Goal: Task Accomplishment & Management: Use online tool/utility

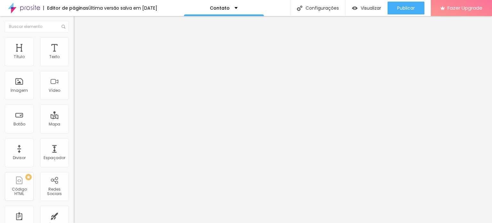
drag, startPoint x: 40, startPoint y: 73, endPoint x: 0, endPoint y: 74, distance: 40.4
click at [74, 74] on div "Endereço Alboom [GEOGRAPHIC_DATA] Alinhamento 15 Zoom" at bounding box center [111, 114] width 74 height 128
click at [74, 60] on input "Rua [PERSON_NAME]" at bounding box center [112, 57] width 77 height 6
type input "[STREET_ADDRESS][PERSON_NAME]"
type input "14"
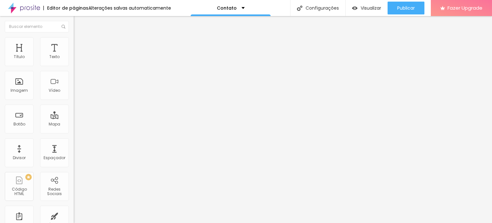
type input "14"
type input "13"
type input "12"
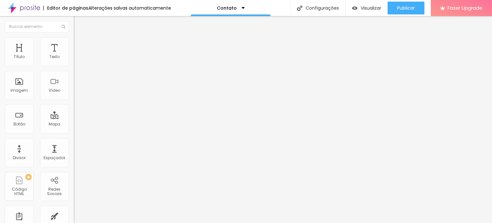
type input "11"
drag, startPoint x: 34, startPoint y: 99, endPoint x: 19, endPoint y: 99, distance: 15.1
click at [74, 162] on input "range" at bounding box center [94, 164] width 41 height 5
type input "12"
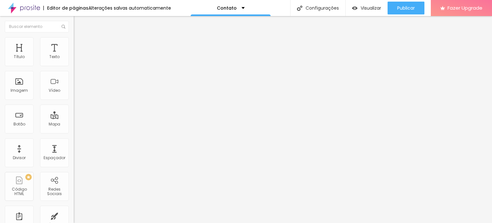
type input "12"
type input "13"
type input "14"
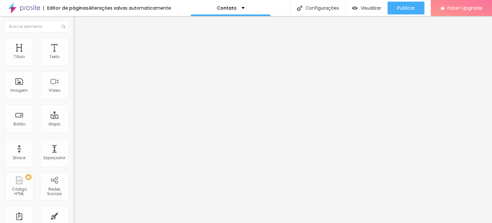
type input "15"
type input "16"
type input "17"
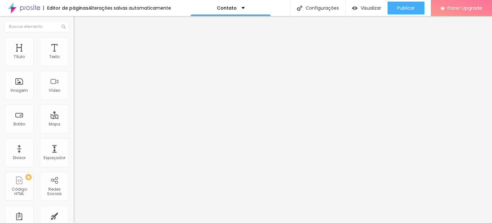
type input "17"
type input "18"
drag, startPoint x: 19, startPoint y: 100, endPoint x: 46, endPoint y: 101, distance: 26.9
click at [74, 162] on input "range" at bounding box center [94, 164] width 41 height 5
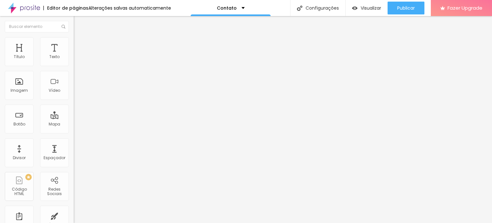
type input "17"
type input "16"
drag, startPoint x: 46, startPoint y: 101, endPoint x: 38, endPoint y: 102, distance: 7.9
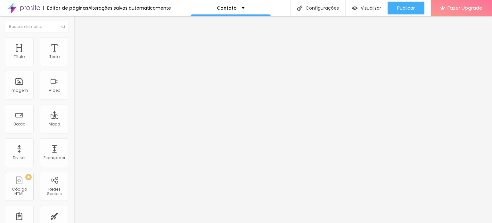
click at [74, 162] on input "range" at bounding box center [94, 164] width 41 height 5
type input "15"
click at [74, 162] on input "range" at bounding box center [94, 164] width 41 height 5
type input "16"
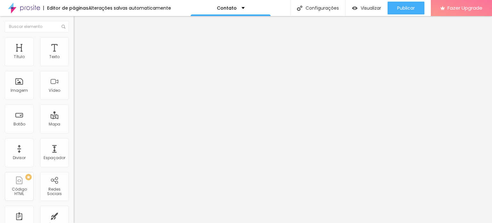
type input "16"
drag, startPoint x: 36, startPoint y: 100, endPoint x: 39, endPoint y: 100, distance: 3.5
click at [74, 162] on input "range" at bounding box center [94, 164] width 41 height 5
type input "17"
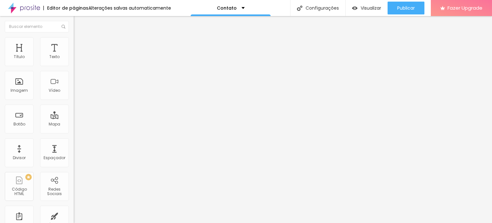
drag, startPoint x: 39, startPoint y: 100, endPoint x: 44, endPoint y: 100, distance: 4.2
click at [74, 162] on input "range" at bounding box center [94, 164] width 41 height 5
type input "18"
drag, startPoint x: 43, startPoint y: 100, endPoint x: 47, endPoint y: 101, distance: 4.2
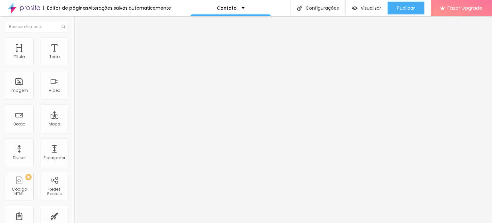
type input "18"
click at [74, 162] on input "range" at bounding box center [94, 164] width 41 height 5
click at [74, 37] on img at bounding box center [77, 40] width 6 height 6
type input "330"
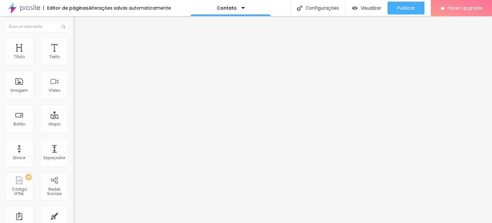
type input "327"
type input "318"
type input "299"
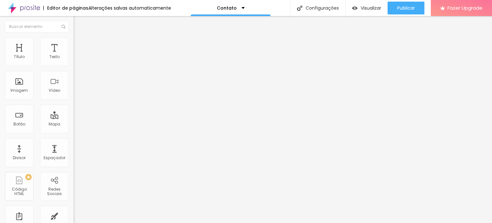
type input "299"
type input "293"
type input "281"
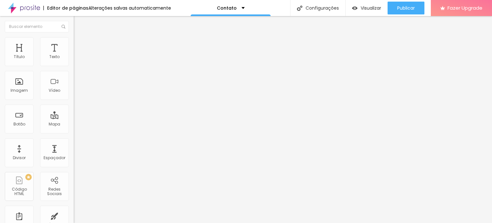
type input "275"
type input "272"
type input "269"
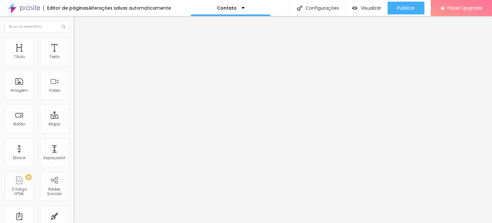
type input "269"
type input "266"
type input "260"
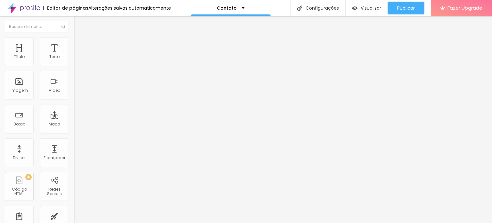
type input "257"
type input "254"
type input "251"
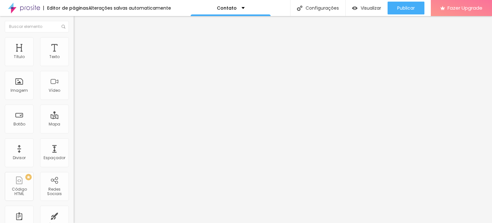
type input "251"
type input "248"
type input "245"
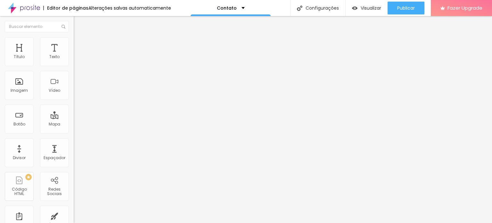
type input "242"
type input "236"
type input "227"
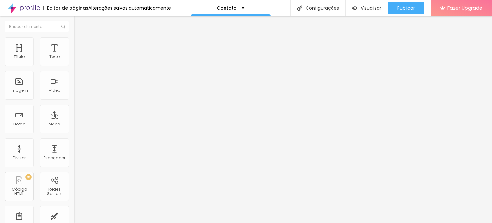
type input "227"
type input "224"
type input "212"
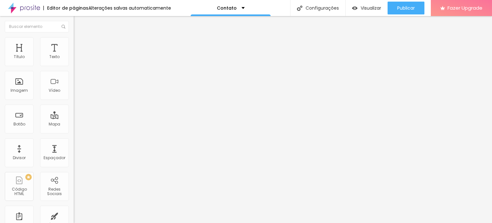
type input "209"
type input "200"
type input "196"
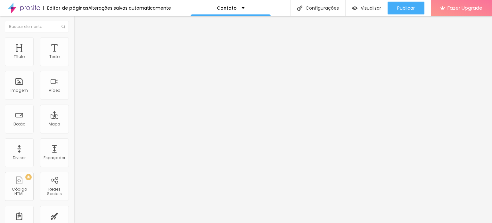
type input "196"
type input "193"
type input "187"
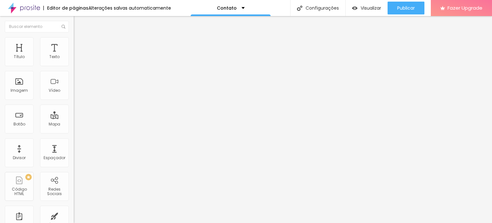
type input "178"
type input "175"
type input "172"
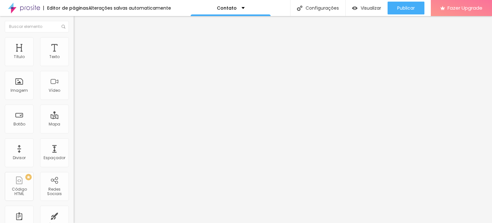
type input "172"
type input "169"
type input "166"
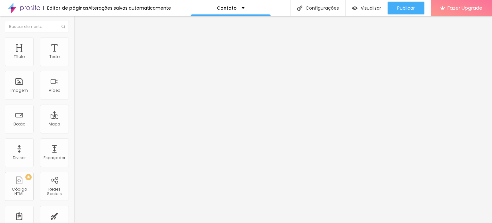
type input "163"
type input "160"
type input "154"
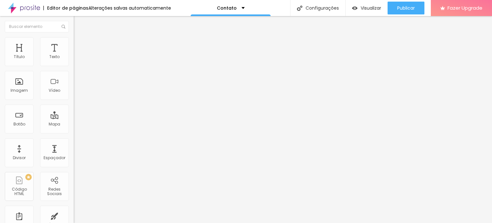
type input "154"
type input "151"
type input "145"
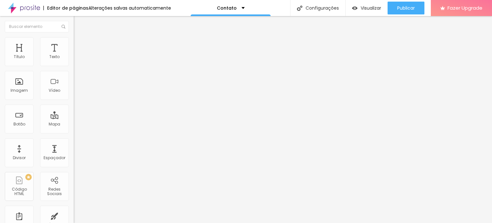
type input "142"
type input "139"
type input "136"
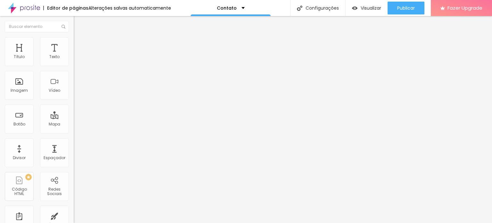
type input "136"
type input "133"
type input "130"
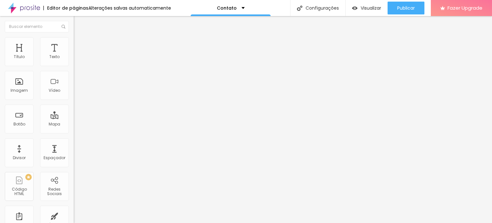
type input "127"
type input "124"
type input "121"
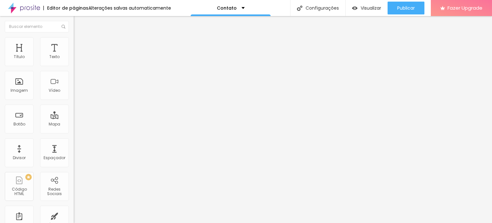
type input "121"
type input "118"
type input "115"
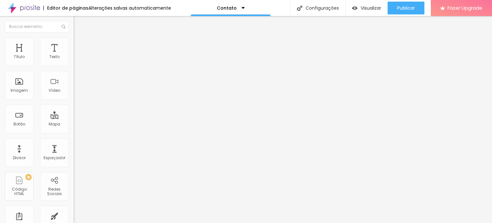
type input "112"
type input "109"
type input "106"
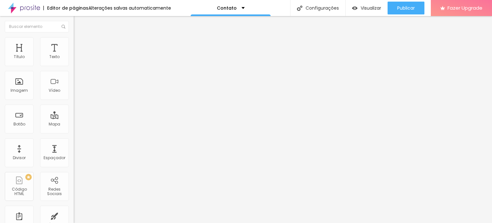
type input "106"
type input "103"
type input "100"
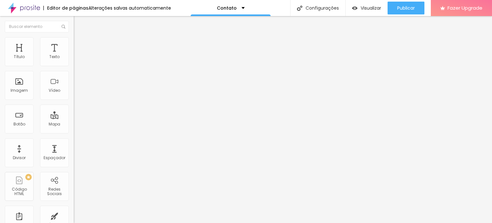
type input "115"
type input "136"
type input "163"
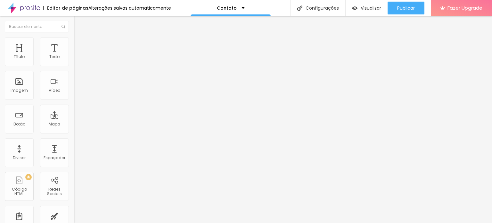
type input "163"
type input "203"
type input "269"
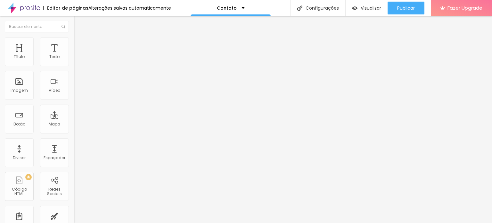
type input "312"
type input "354"
type input "399"
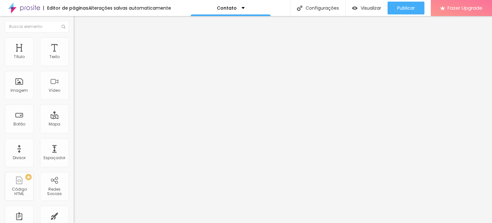
type input "399"
type input "414"
type input "427"
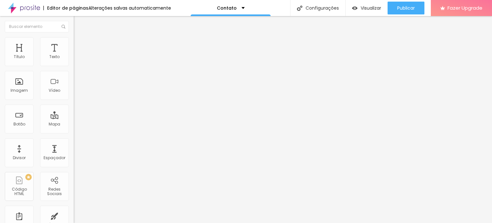
type input "451"
type input "463"
type input "475"
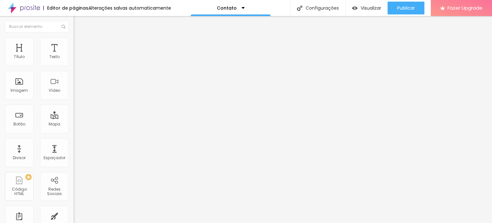
type input "475"
type input "481"
type input "487"
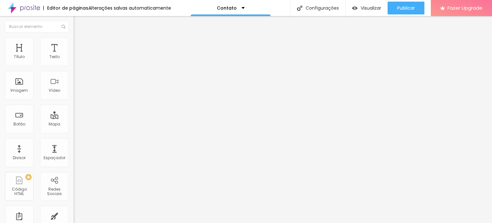
type input "490"
type input "493"
type input "499"
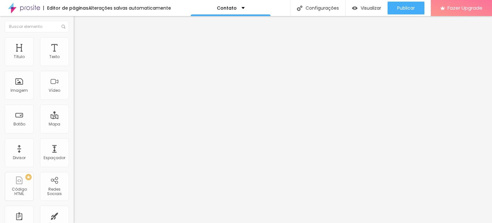
type input "499"
type input "508"
type input "511"
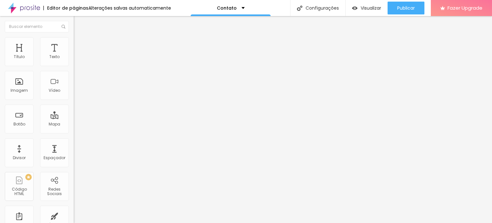
type input "517"
type input "523"
type input "526"
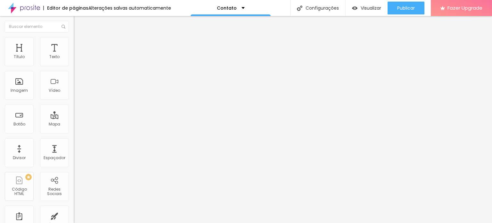
type input "526"
type input "529"
type input "532"
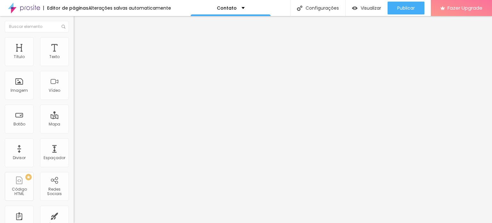
type input "536"
type input "529"
type input "526"
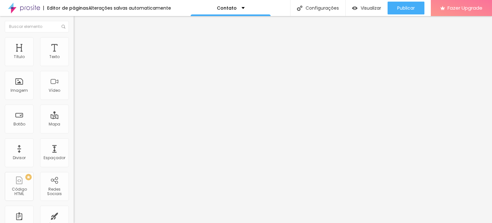
type input "526"
type input "520"
type input "517"
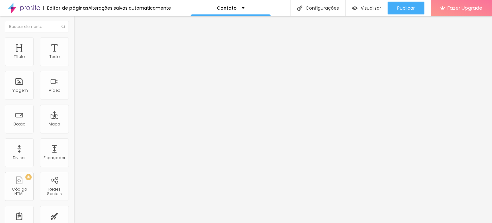
type input "514"
drag, startPoint x: 27, startPoint y: 86, endPoint x: 29, endPoint y: 94, distance: 8.7
click at [74, 82] on input "range" at bounding box center [94, 79] width 41 height 5
drag, startPoint x: 66, startPoint y: 68, endPoint x: 72, endPoint y: 72, distance: 8.3
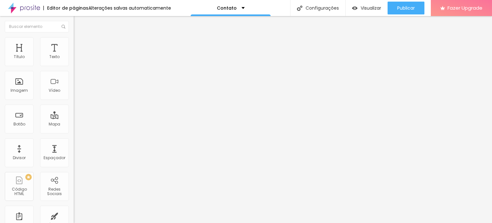
click at [74, 66] on input "range" at bounding box center [94, 63] width 41 height 5
click at [79, 47] on span "Avançado" at bounding box center [89, 47] width 21 height 5
drag, startPoint x: 14, startPoint y: 62, endPoint x: 14, endPoint y: 72, distance: 9.9
click at [74, 124] on input "range" at bounding box center [94, 126] width 41 height 5
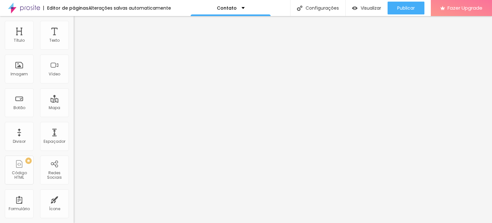
scroll to position [32, 0]
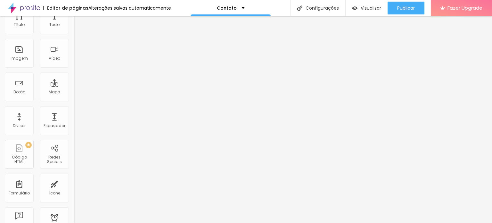
click at [74, 211] on input "text" at bounding box center [112, 214] width 77 height 6
paste input "[URL][DOMAIN_NAME]"
click at [74, 162] on div "0 Espaço de cima 0 Espaço de baixo Localização Avançada ID Html [URL][DOMAIN_NA…" at bounding box center [111, 156] width 74 height 277
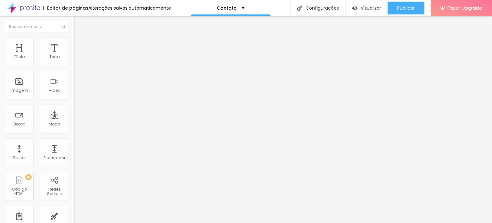
click at [74, 48] on li "Avançado" at bounding box center [111, 47] width 74 height 6
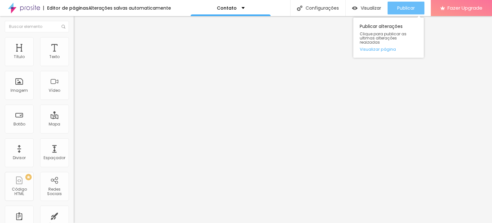
click at [391, 6] on button "Publicar" at bounding box center [406, 8] width 37 height 13
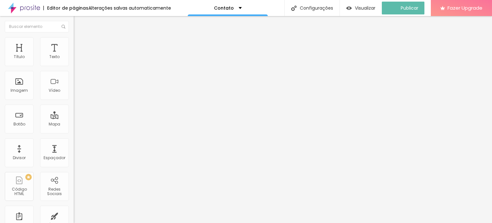
click at [78, 22] on img "button" at bounding box center [80, 23] width 5 height 5
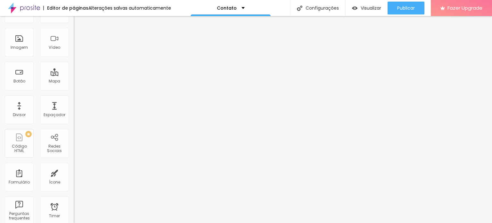
scroll to position [32, 0]
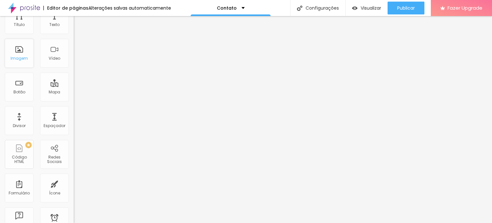
click at [18, 54] on div "Imagem" at bounding box center [19, 53] width 29 height 29
click at [54, 158] on div "Redes Sociais" at bounding box center [54, 159] width 25 height 9
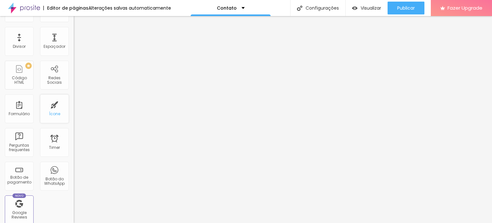
scroll to position [128, 0]
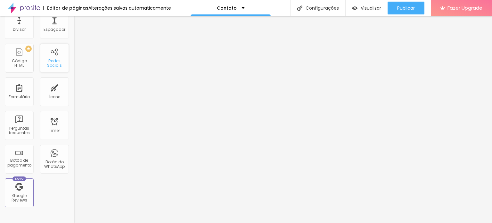
click at [61, 61] on div "Redes Sociais" at bounding box center [54, 63] width 25 height 9
click at [54, 57] on div "Redes Sociais" at bounding box center [54, 58] width 29 height 29
click at [22, 102] on div "Formulário" at bounding box center [19, 91] width 29 height 29
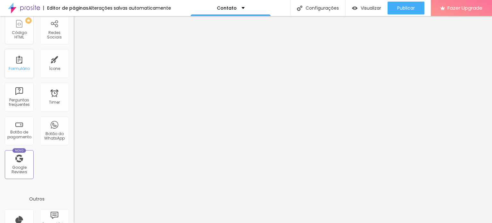
scroll to position [145, 0]
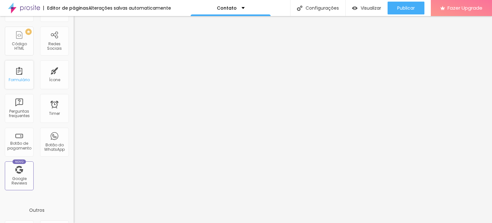
click at [22, 68] on div "Formulário" at bounding box center [19, 74] width 29 height 29
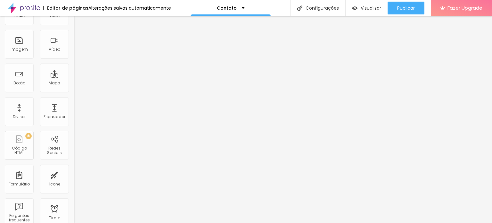
scroll to position [0, 0]
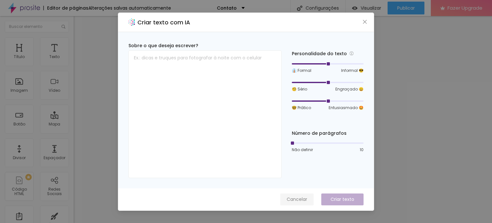
click at [293, 200] on span "Cancelar" at bounding box center [297, 199] width 20 height 7
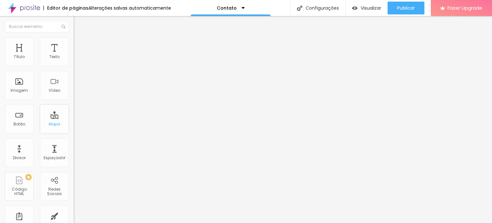
click at [49, 124] on div "Mapa" at bounding box center [55, 124] width 12 height 4
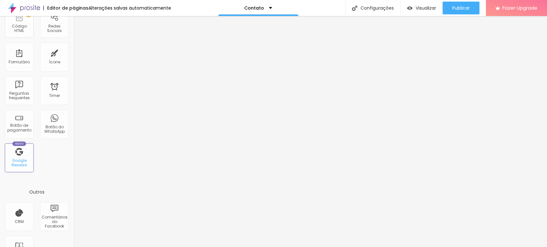
scroll to position [171, 0]
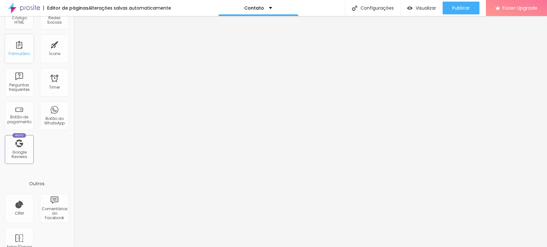
click at [24, 49] on div "Formulário" at bounding box center [19, 48] width 29 height 29
click at [21, 50] on div "Formulário" at bounding box center [19, 48] width 29 height 29
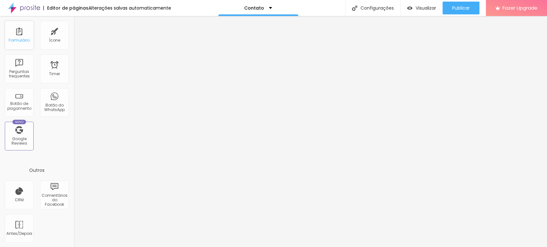
scroll to position [0, 0]
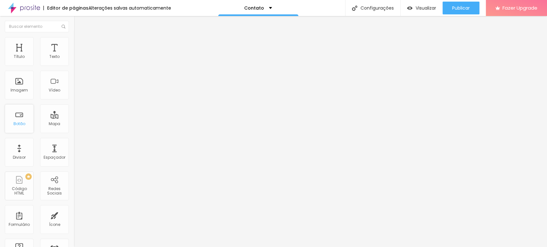
click at [19, 117] on div "Botão" at bounding box center [19, 118] width 29 height 29
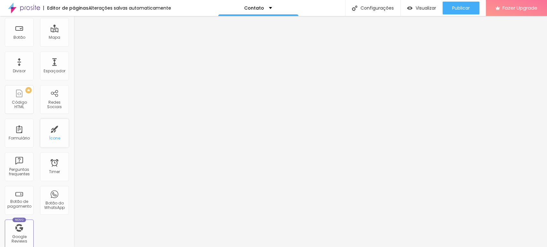
scroll to position [107, 0]
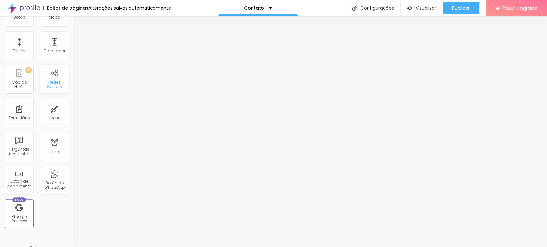
click at [58, 81] on div "Redes Sociais" at bounding box center [54, 84] width 25 height 9
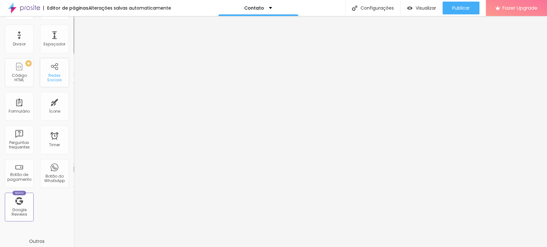
scroll to position [0, 0]
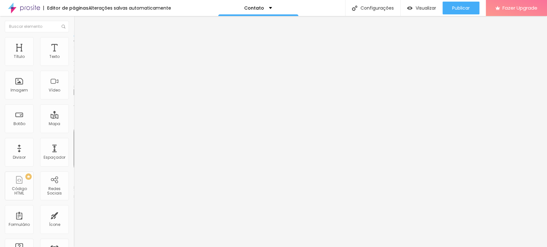
click at [74, 65] on img at bounding box center [76, 67] width 4 height 4
click at [74, 129] on div "Instagram" at bounding box center [111, 131] width 74 height 4
click at [74, 218] on input "https://" at bounding box center [112, 221] width 77 height 6
paste input "[URL][DOMAIN_NAME]"
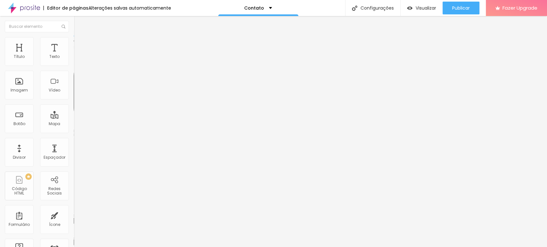
scroll to position [0, 46]
click at [74, 161] on div "Editar Redes Sociais Conteúdo Estilo Avançado Instagram Rede social Instagram E…" at bounding box center [111, 131] width 74 height 231
click at [74, 222] on button "+ Adicionar Icone" at bounding box center [94, 242] width 40 height 6
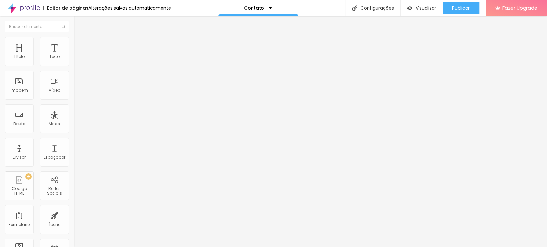
click at [74, 222] on button "+ Adicionar Icone" at bounding box center [94, 247] width 40 height 6
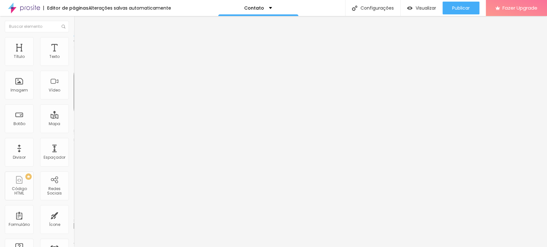
click at [74, 120] on div "Editar Redes Sociais Conteúdo Estilo Avançado Instagram Rede social Instagram E…" at bounding box center [111, 131] width 74 height 231
click at [74, 41] on li "Avançado" at bounding box center [111, 40] width 74 height 6
click at [79, 38] on span "Estilo" at bounding box center [84, 34] width 10 height 5
drag, startPoint x: 36, startPoint y: 87, endPoint x: 30, endPoint y: 87, distance: 5.2
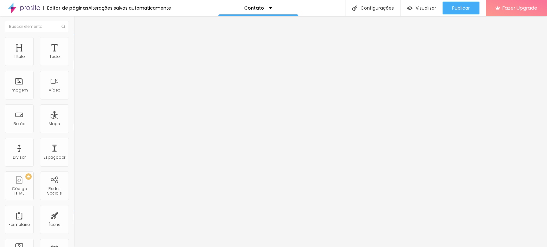
drag, startPoint x: 14, startPoint y: 76, endPoint x: 17, endPoint y: 79, distance: 4.1
click at [74, 208] on input "range" at bounding box center [94, 210] width 41 height 5
click at [78, 22] on img "button" at bounding box center [80, 23] width 5 height 5
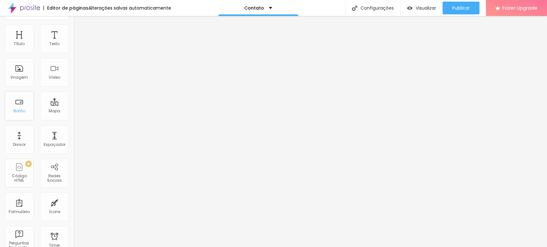
scroll to position [36, 0]
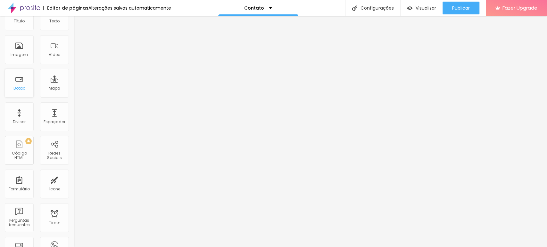
click at [20, 90] on div "Botão" at bounding box center [19, 88] width 12 height 4
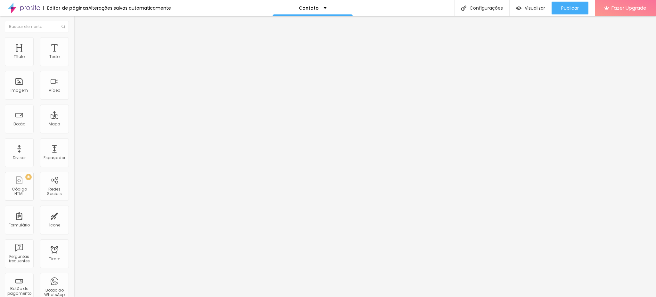
click at [78, 23] on img "button" at bounding box center [80, 23] width 5 height 5
click at [492, 9] on span "Publicar" at bounding box center [570, 7] width 18 height 5
click at [74, 41] on li "Avançado" at bounding box center [111, 40] width 74 height 6
click at [79, 38] on span "Estilo" at bounding box center [84, 34] width 10 height 5
type input "17"
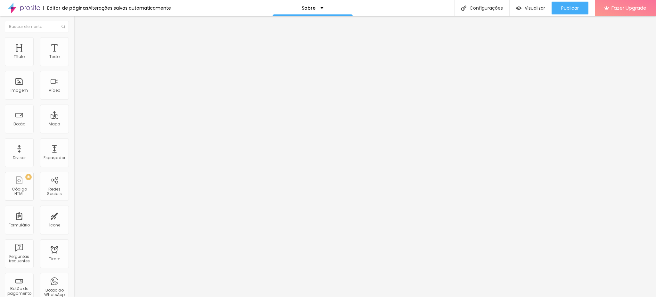
type input "17"
type input "18"
type input "19"
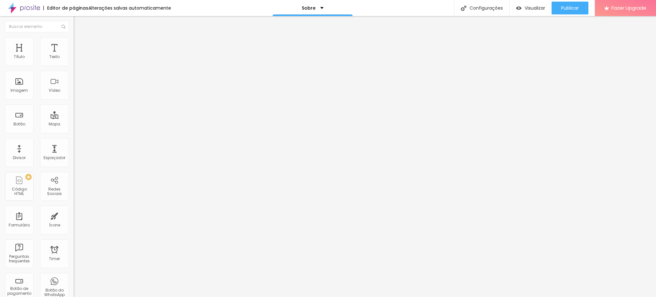
type input "20"
type input "19"
drag, startPoint x: 30, startPoint y: 63, endPoint x: 33, endPoint y: 64, distance: 3.6
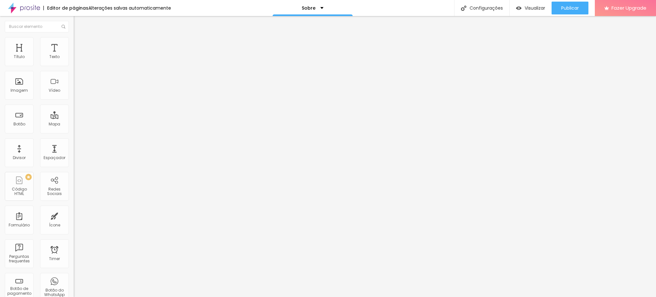
type input "19"
click at [74, 118] on input "range" at bounding box center [94, 120] width 41 height 5
type input "0.1"
type input "0.2"
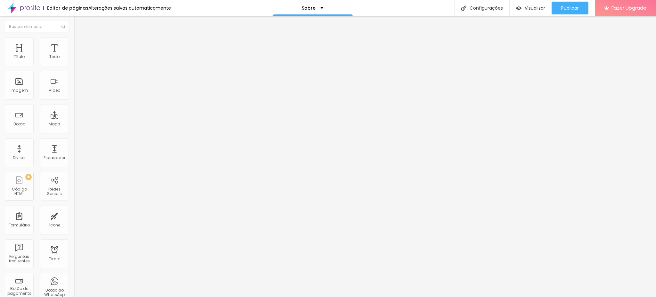
type input "0.2"
type input "0.3"
type input "0.4"
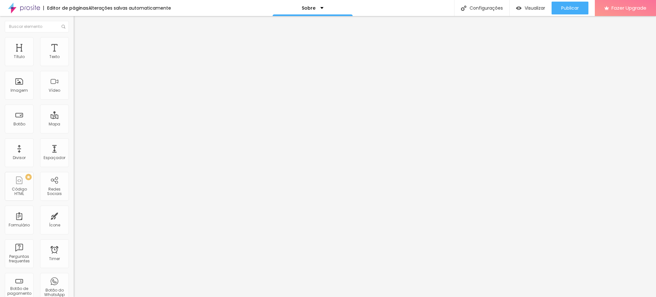
type input "0.5"
type input "0.6"
type input "0.8"
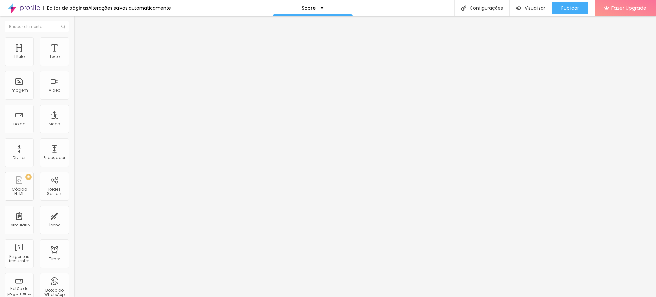
type input "0.8"
type input "0.9"
type input "1"
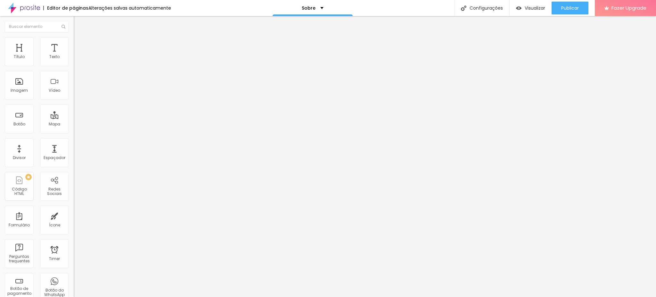
type input "1.1"
type input "1.2"
type input "1.3"
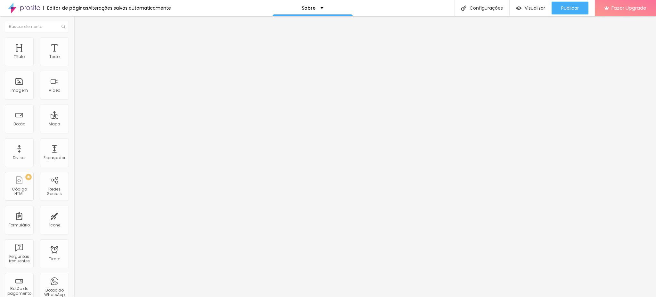
type input "1.3"
type input "1.4"
type input "1.5"
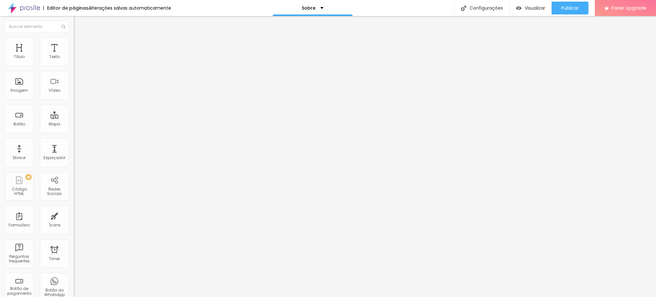
type input "1.6"
type input "1.7"
type input "1.8"
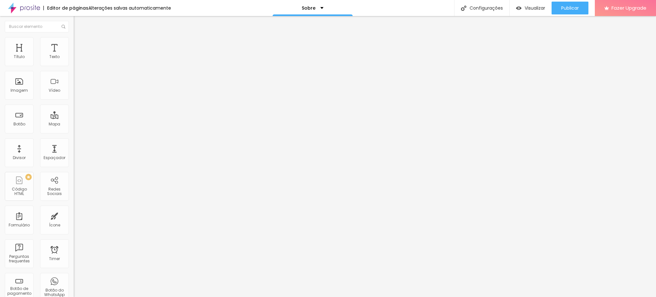
type input "1.8"
type input "2"
type input "2.2"
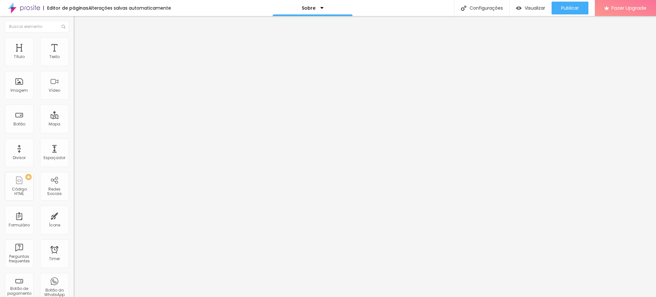
type input "2.3"
type input "2.4"
type input "2.5"
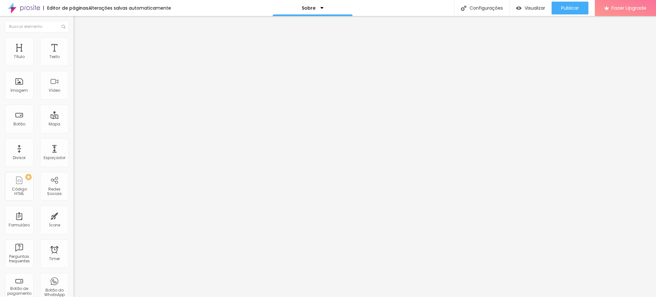
type input "2.5"
type input "2.4"
type input "2.3"
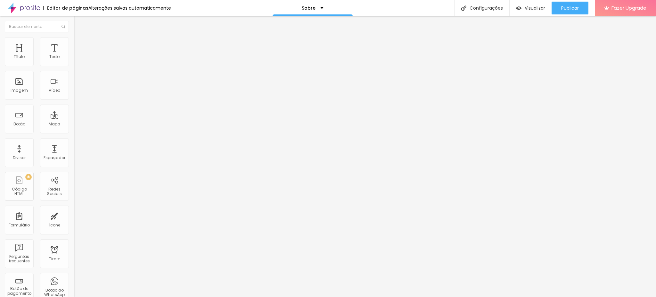
type input "2.2"
type input "2.1"
type input "2"
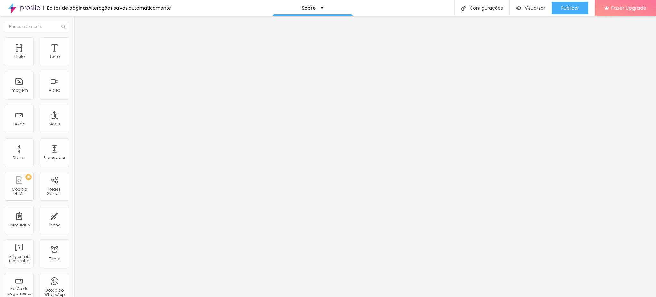
type input "2"
type input "1.9"
type input "1.8"
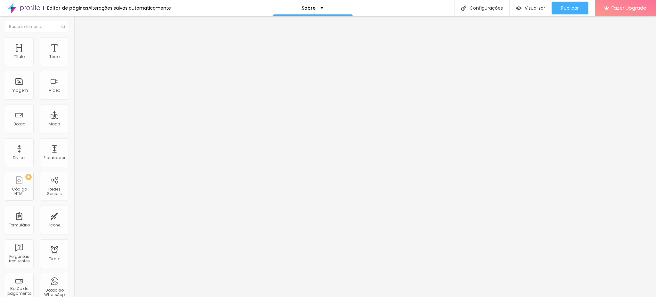
type input "1.7"
type input "1.6"
type input "1.5"
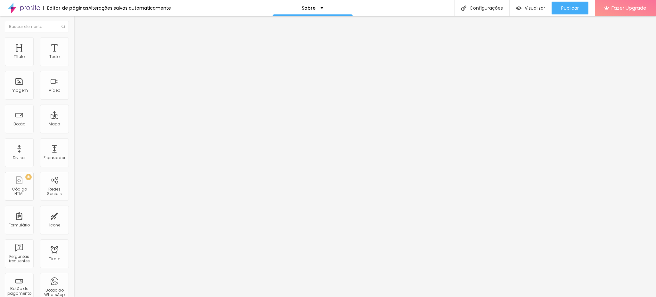
type input "1.5"
type input "1.4"
type input "1.3"
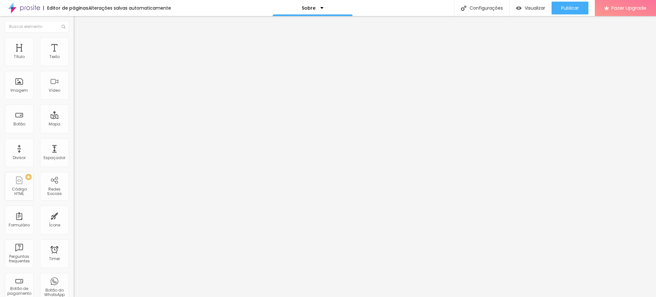
type input "1.2"
type input "1.1"
type input "1"
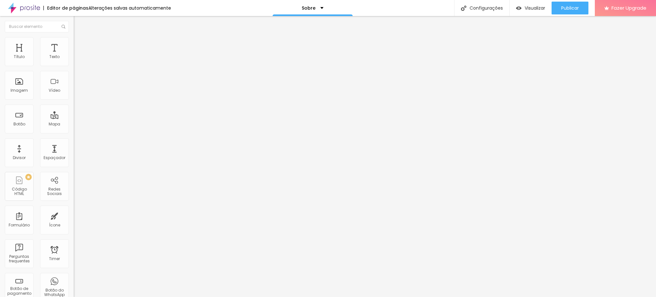
type input "1"
type input "0.8"
type input "0.7"
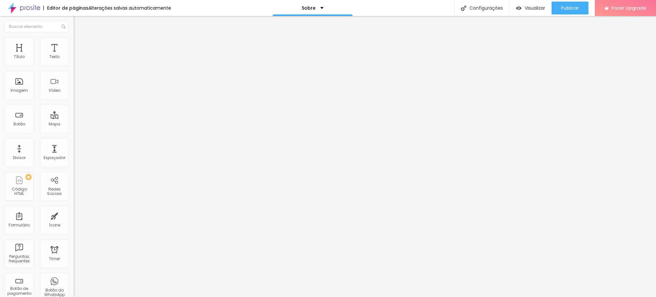
type input "0.6"
drag, startPoint x: 14, startPoint y: 75, endPoint x: 17, endPoint y: 76, distance: 3.6
type input "0.6"
click at [74, 208] on input "range" at bounding box center [94, 210] width 41 height 5
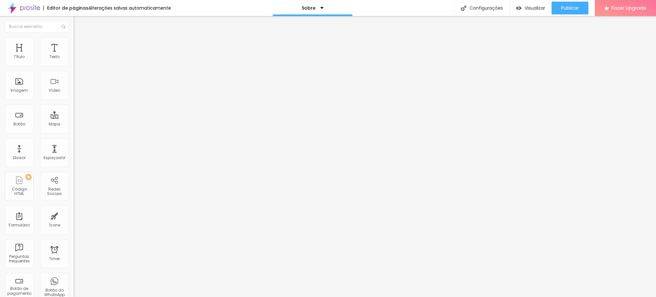
click at [74, 133] on img at bounding box center [76, 135] width 4 height 4
click at [74, 129] on div "Instagram" at bounding box center [111, 131] width 74 height 4
click at [74, 218] on input "https://" at bounding box center [112, 221] width 77 height 6
paste input "[URL][DOMAIN_NAME]"
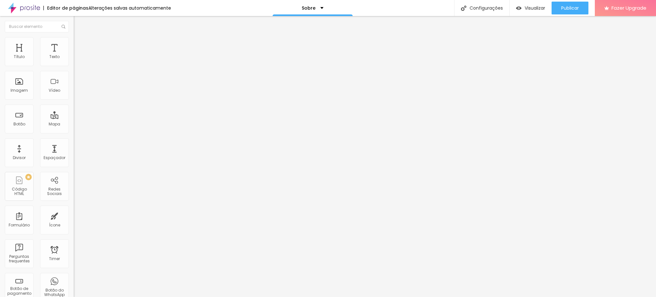
drag, startPoint x: 31, startPoint y: 103, endPoint x: 1, endPoint y: 104, distance: 29.8
click at [74, 104] on div "Instagram Rede social Instagram Endereço URL https://https://www.instagram.com/…" at bounding box center [111, 157] width 74 height 215
click at [74, 218] on input "https://[URL][DOMAIN_NAME]" at bounding box center [112, 221] width 77 height 6
paste input "text"
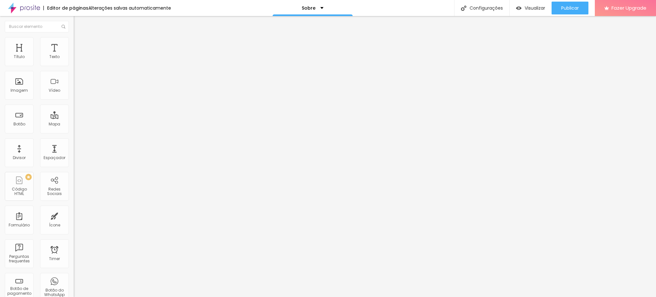
type input "[URL][DOMAIN_NAME]"
click at [74, 172] on div "Editar Redes Sociais Conteúdo Estilo Avançado Instagram Rede social Instagram E…" at bounding box center [111, 156] width 74 height 281
click at [74, 61] on div "Instagram Rede social Instagram Endereço URL https://www.instagram.com/maviestu…" at bounding box center [111, 147] width 74 height 194
click at [74, 67] on div "Instagram" at bounding box center [111, 94] width 74 height 88
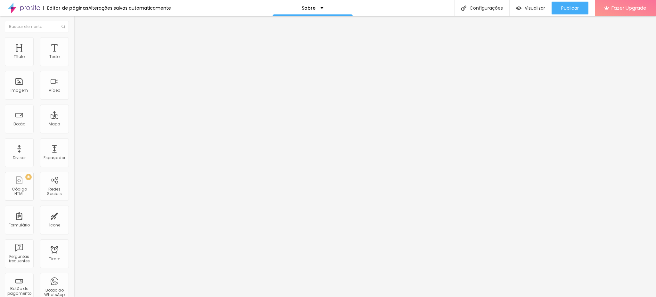
click at [74, 137] on div "Instagram" at bounding box center [111, 175] width 74 height 77
click at [74, 61] on div "Instagram Rede social Instagram Endereço URL https://www.instagram.com/maviestu…" at bounding box center [111, 147] width 74 height 194
click at [74, 64] on div "Instagram" at bounding box center [111, 94] width 74 height 88
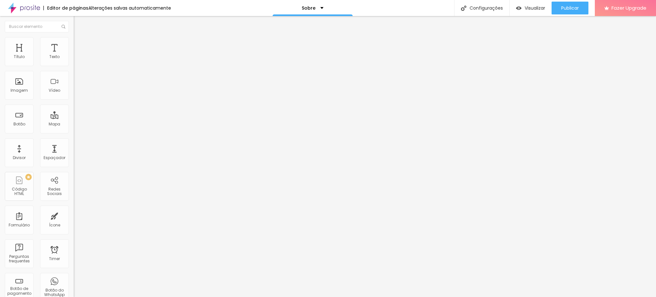
click at [77, 140] on div "Instagram" at bounding box center [110, 175] width 67 height 71
click at [74, 236] on div "Abrir em uma nova aba" at bounding box center [111, 237] width 74 height 3
click at [74, 232] on div "Abrir em uma nova aba" at bounding box center [111, 233] width 74 height 3
click at [74, 61] on div "Instagram Rede social Instagram Endereço URL https:// Abrir em uma nova aba" at bounding box center [111, 147] width 74 height 194
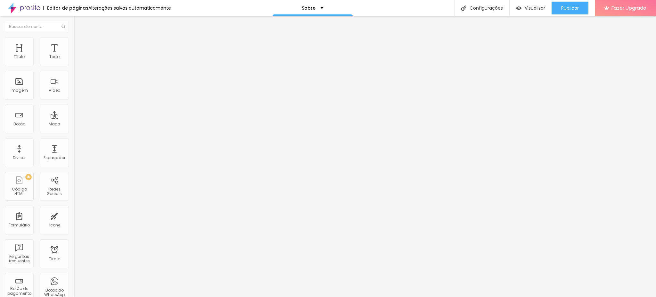
click at [74, 63] on img at bounding box center [111, 92] width 74 height 74
click at [74, 218] on input "https://" at bounding box center [112, 221] width 77 height 6
paste input "www.instagram.com/aryanyaraujofotografia/"
type input "https://www.instagram.com/aryanyaraujofotografia/"
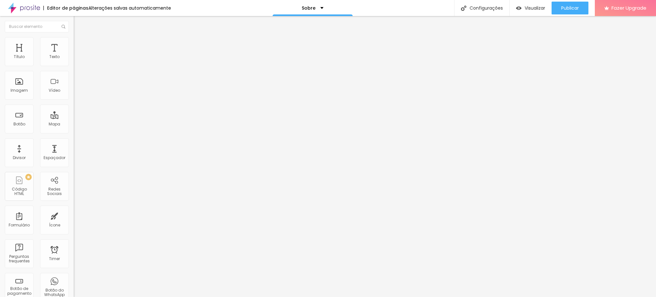
click at [74, 186] on div "Editar Redes Sociais Conteúdo Estilo Avançado Instagram Rede social Instagram E…" at bounding box center [111, 156] width 74 height 281
click at [78, 23] on img "button" at bounding box center [80, 23] width 5 height 5
click at [74, 61] on div "Instagram Rede social Instagram Endereço URL https:// Abrir em uma nova aba" at bounding box center [111, 147] width 74 height 194
click at [74, 129] on div "Instagram" at bounding box center [111, 131] width 74 height 4
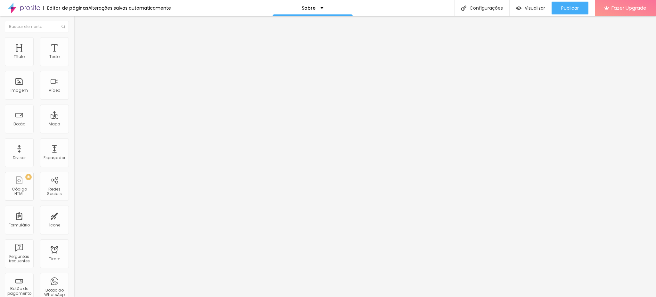
click at [74, 218] on input "https://" at bounding box center [112, 221] width 77 height 6
paste input "www.instagram.com/samuelrochafotografo/"
type input "https://www.instagram.com/samuelrochafotografo/"
click at [74, 171] on div "Editar Redes Sociais Conteúdo Estilo Avançado Instagram Rede social Instagram E…" at bounding box center [111, 156] width 74 height 281
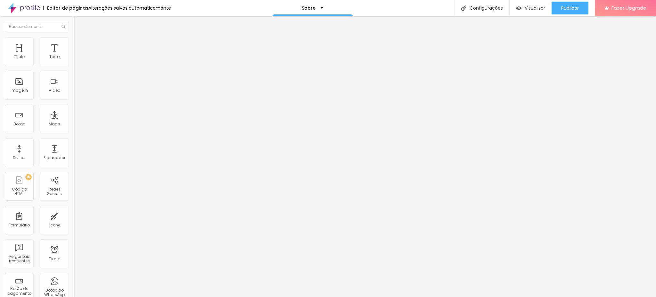
scroll to position [0, 0]
click at [21, 58] on div "Título" at bounding box center [19, 56] width 11 height 4
click at [22, 51] on div "Título" at bounding box center [19, 51] width 29 height 29
click at [79, 44] on span "Estilo" at bounding box center [84, 41] width 10 height 5
click at [74, 44] on img at bounding box center [77, 47] width 6 height 6
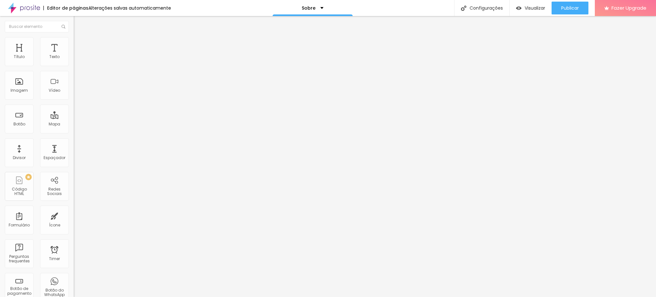
click at [74, 235] on input "text" at bounding box center [112, 238] width 77 height 6
type input "a"
click at [74, 235] on input "a" at bounding box center [112, 238] width 77 height 6
click at [74, 38] on img at bounding box center [77, 40] width 6 height 6
click at [74, 37] on img at bounding box center [77, 34] width 6 height 6
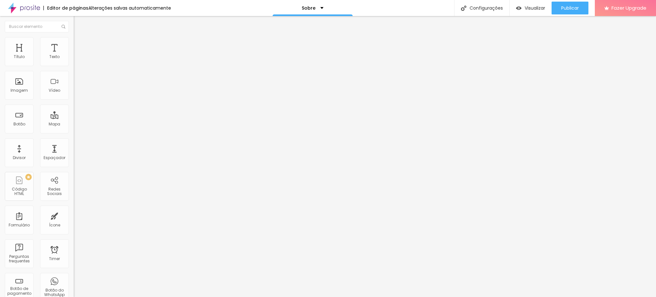
click at [74, 260] on img at bounding box center [76, 262] width 4 height 4
click at [74, 255] on img at bounding box center [76, 257] width 4 height 4
click at [74, 260] on img at bounding box center [76, 262] width 4 height 4
click at [74, 255] on img at bounding box center [76, 257] width 4 height 4
click at [74, 260] on img at bounding box center [76, 262] width 4 height 4
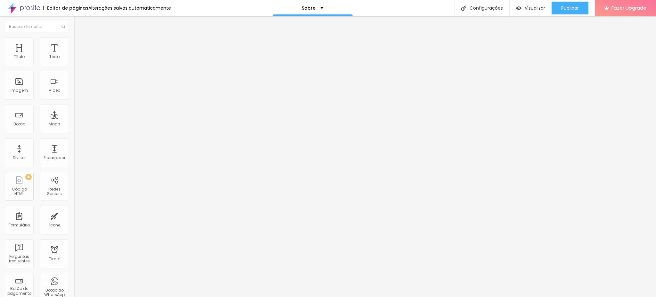
click at [74, 41] on li "Estilo" at bounding box center [111, 40] width 74 height 6
click at [74, 44] on img at bounding box center [77, 47] width 6 height 6
click at [74, 37] on img at bounding box center [77, 34] width 6 height 6
click at [74, 129] on div "Instagram" at bounding box center [111, 131] width 74 height 4
click at [74, 249] on div at bounding box center [111, 256] width 74 height 15
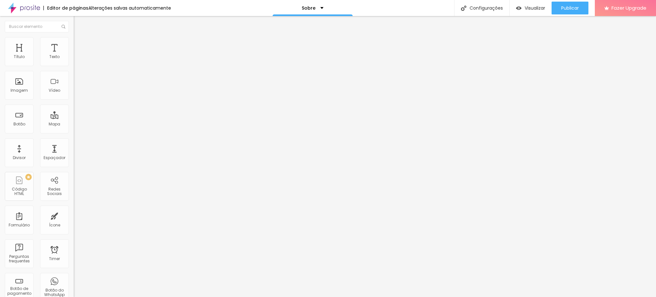
click at [74, 249] on div at bounding box center [111, 251] width 74 height 5
click at [74, 37] on img at bounding box center [77, 40] width 6 height 6
type input "11"
click at [74, 82] on input "range" at bounding box center [94, 79] width 41 height 5
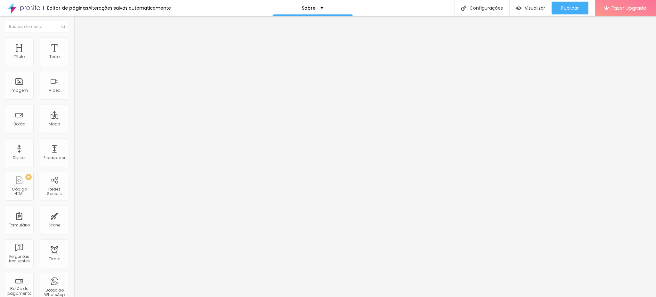
type input "10"
type input "9"
type input "8"
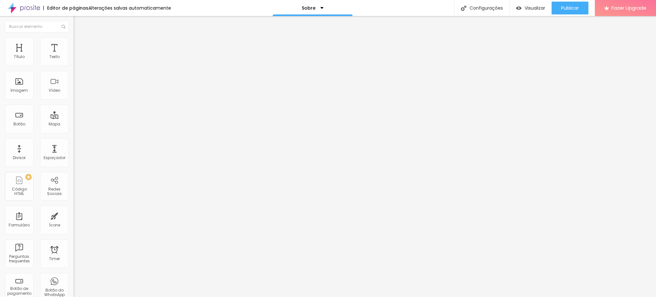
type input "8"
type input "7"
type input "6"
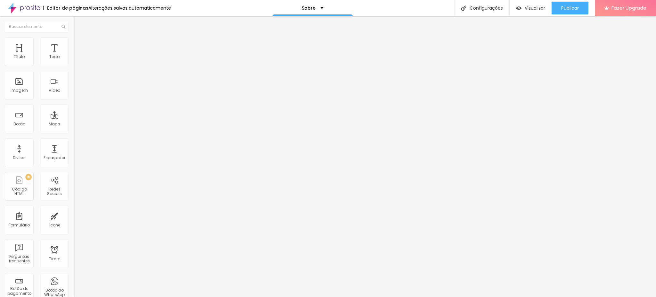
type input "7"
type input "8"
type input "9"
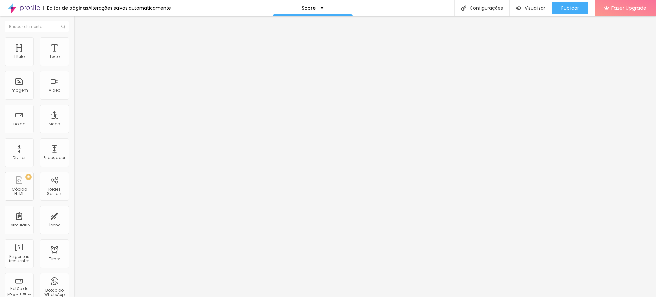
type input "9"
type input "10"
type input "11"
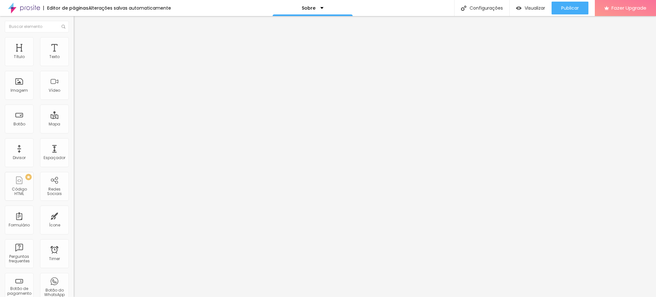
click at [74, 82] on input "range" at bounding box center [94, 79] width 41 height 5
type input "9"
type input "8"
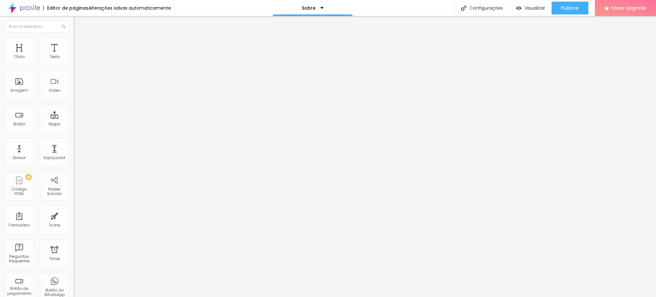
type input "7"
type input "6"
type input "5"
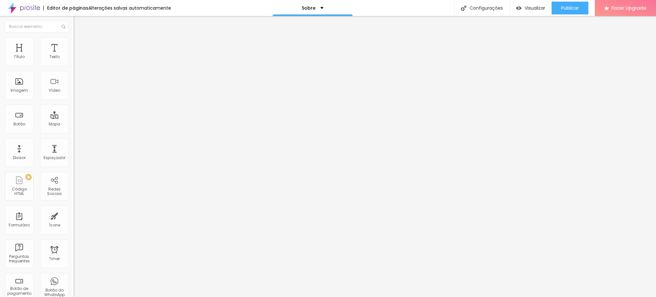
type input "5"
type input "4"
type input "3"
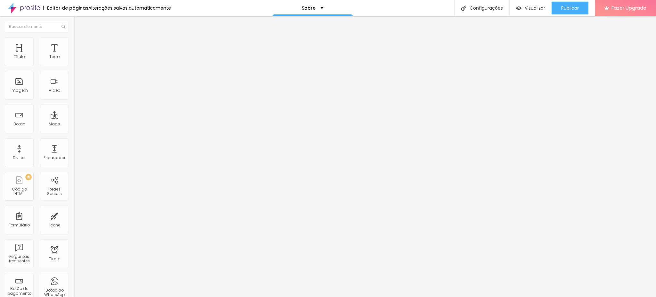
type input "2"
type input "1"
type input "0"
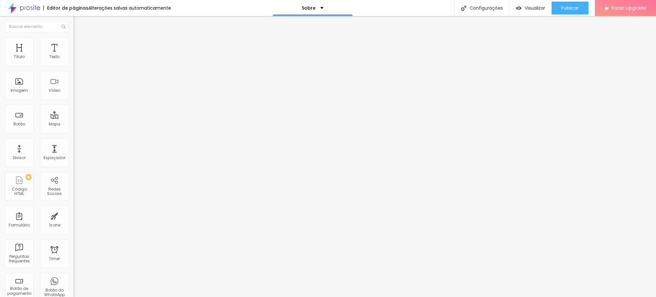
drag, startPoint x: 25, startPoint y: 123, endPoint x: 61, endPoint y: 139, distance: 38.7
type input "0"
click at [74, 115] on input "range" at bounding box center [94, 112] width 41 height 5
click at [74, 44] on li "Avançado" at bounding box center [111, 47] width 74 height 6
click at [78, 23] on img "button" at bounding box center [80, 23] width 5 height 5
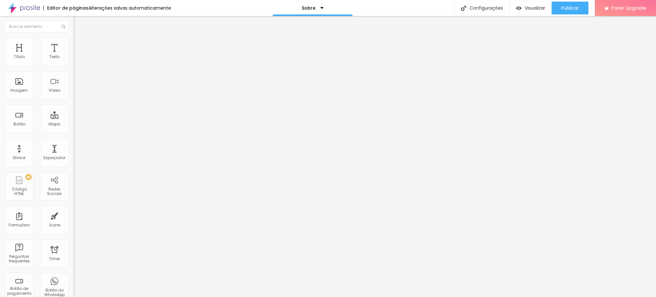
click at [78, 22] on img "button" at bounding box center [80, 23] width 5 height 5
click at [561, 8] on span "Publicar" at bounding box center [570, 7] width 18 height 5
click at [564, 2] on div "Publicar" at bounding box center [570, 8] width 18 height 13
click at [531, 3] on div "Visualizar" at bounding box center [524, 8] width 29 height 13
click at [74, 58] on span "Encaixotado" at bounding box center [86, 55] width 25 height 5
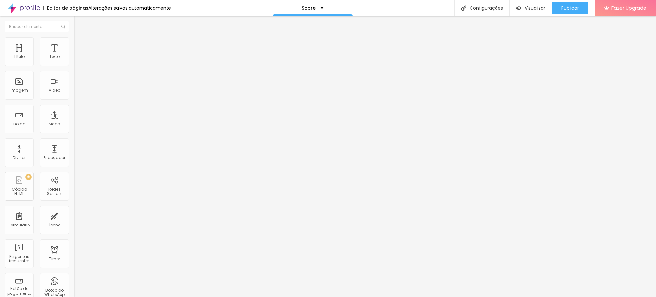
click at [74, 68] on span "Completo" at bounding box center [84, 65] width 20 height 5
click at [74, 62] on span "Encaixotado" at bounding box center [86, 59] width 25 height 5
click at [74, 40] on img at bounding box center [77, 40] width 6 height 6
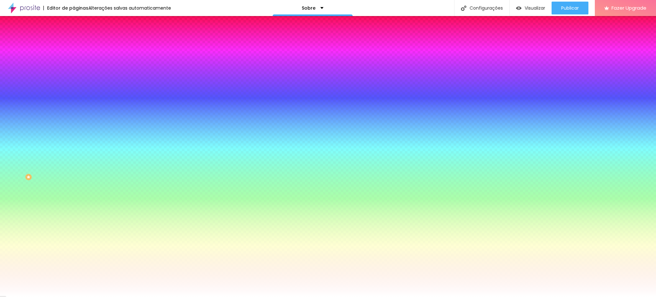
click at [74, 44] on li "Avançado" at bounding box center [111, 47] width 74 height 6
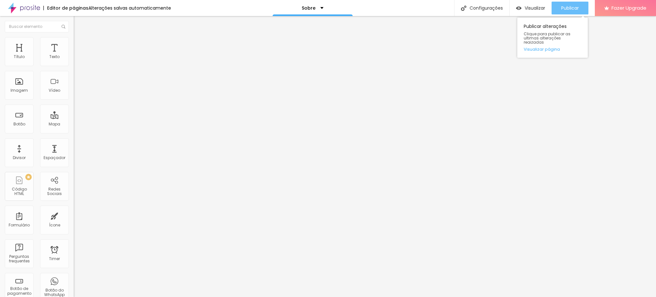
click at [573, 7] on span "Publicar" at bounding box center [570, 7] width 18 height 5
click at [74, 67] on div "Instagram" at bounding box center [111, 94] width 74 height 88
click at [74, 218] on input "https://[URL][DOMAIN_NAME]" at bounding box center [112, 221] width 77 height 6
drag, startPoint x: 24, startPoint y: 103, endPoint x: 0, endPoint y: 107, distance: 24.7
click at [74, 107] on div "Instagram Rede social Instagram Endereço URL https://https://www.instagram.com/…" at bounding box center [111, 157] width 74 height 215
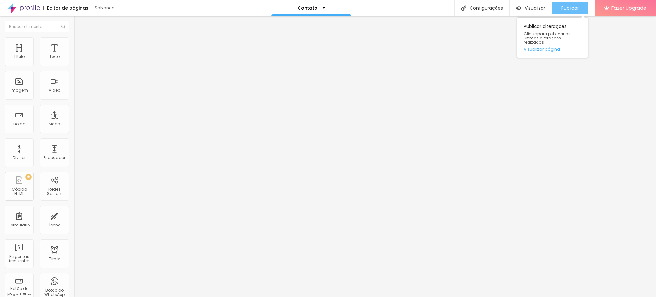
type input "[URL][DOMAIN_NAME]"
click at [572, 8] on span "Publicar" at bounding box center [570, 7] width 18 height 5
click at [78, 23] on img "button" at bounding box center [80, 23] width 5 height 5
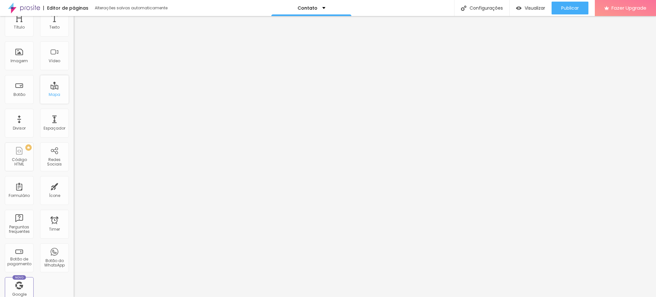
scroll to position [85, 0]
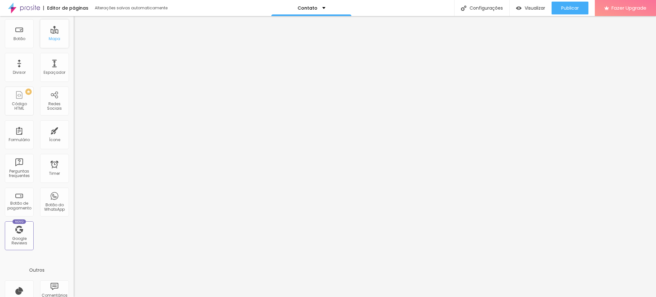
click at [49, 41] on div "Mapa" at bounding box center [55, 39] width 12 height 4
